Goal: Task Accomplishment & Management: Manage account settings

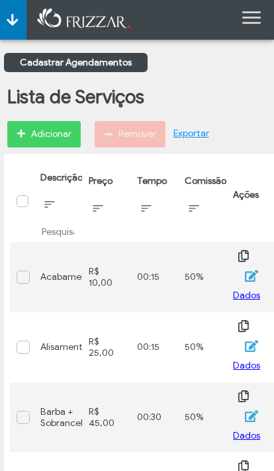
click at [124, 134] on div "Remover" at bounding box center [130, 134] width 71 height 26
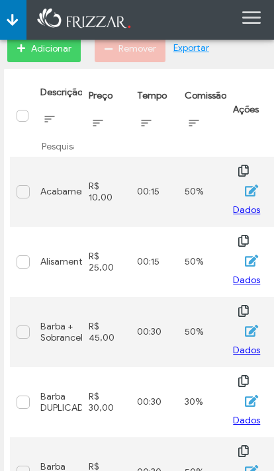
scroll to position [87, 0]
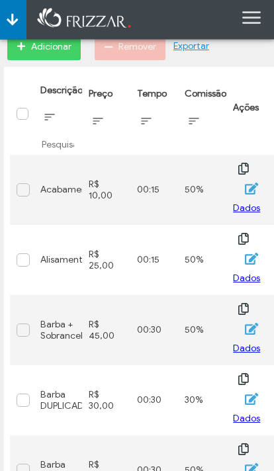
click at [22, 394] on span at bounding box center [23, 400] width 13 height 13
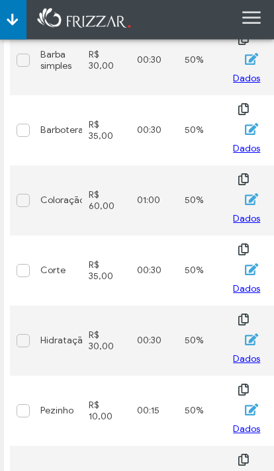
scroll to position [499, 0]
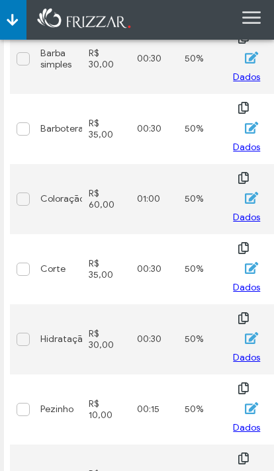
click at [24, 402] on span at bounding box center [23, 408] width 13 height 13
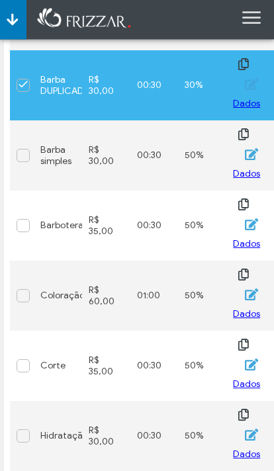
scroll to position [470, 0]
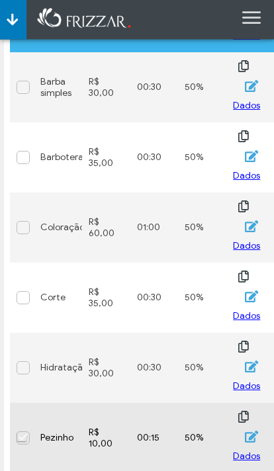
click at [28, 431] on span at bounding box center [23, 437] width 13 height 13
click at [29, 431] on span at bounding box center [23, 437] width 13 height 13
click at [146, 432] on div "00:15" at bounding box center [154, 437] width 35 height 11
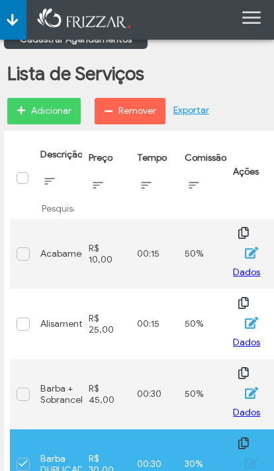
scroll to position [0, 0]
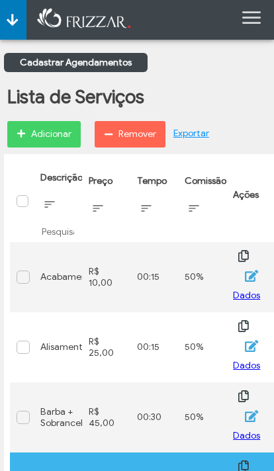
click at [134, 129] on span "Remover" at bounding box center [137, 134] width 38 height 20
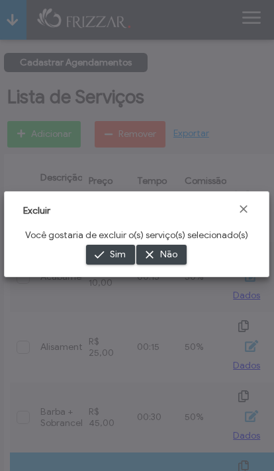
click at [112, 255] on span "Sim" at bounding box center [118, 255] width 16 height 20
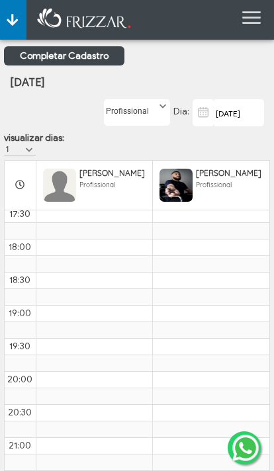
scroll to position [699, 0]
click at [169, 113] on span at bounding box center [162, 106] width 13 height 13
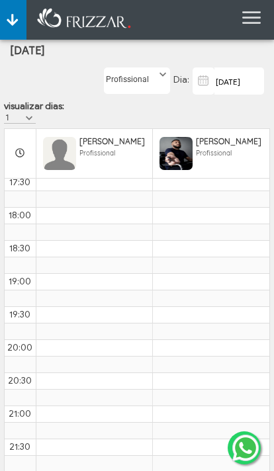
scroll to position [0, 0]
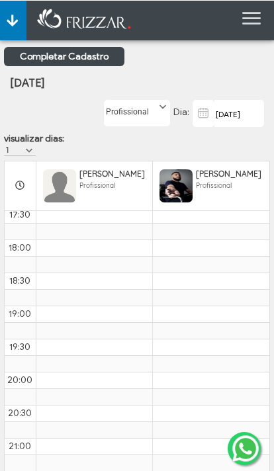
click at [259, 11] on icon at bounding box center [251, 18] width 19 height 19
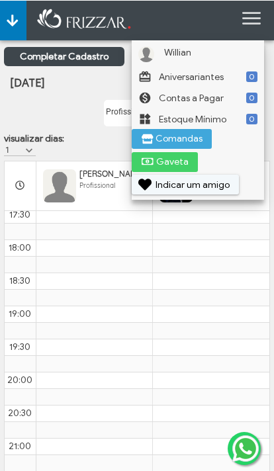
click at [77, 132] on div "[DATE] Dia: Profissional [PERSON_NAME] Profissional" at bounding box center [137, 112] width 266 height 39
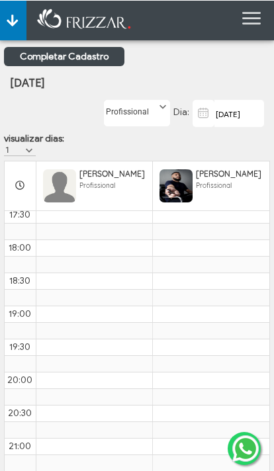
click at [19, 26] on button "ui-button" at bounding box center [13, 20] width 26 height 40
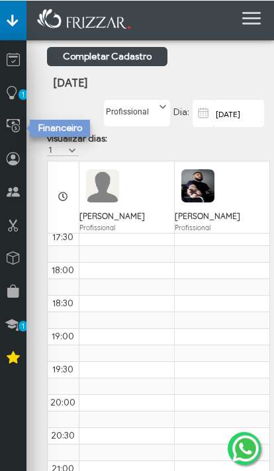
click at [21, 123] on link at bounding box center [13, 122] width 26 height 33
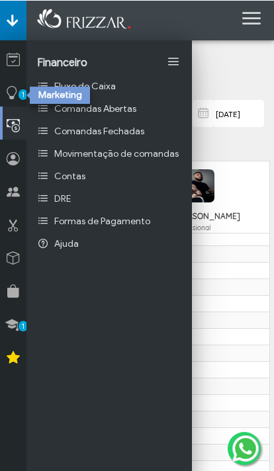
click at [21, 87] on link "1" at bounding box center [13, 89] width 26 height 33
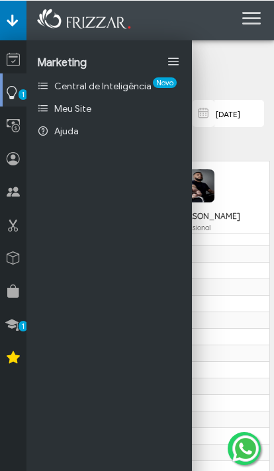
click at [82, 110] on span "Meu Site" at bounding box center [72, 108] width 37 height 11
